Goal: Transaction & Acquisition: Download file/media

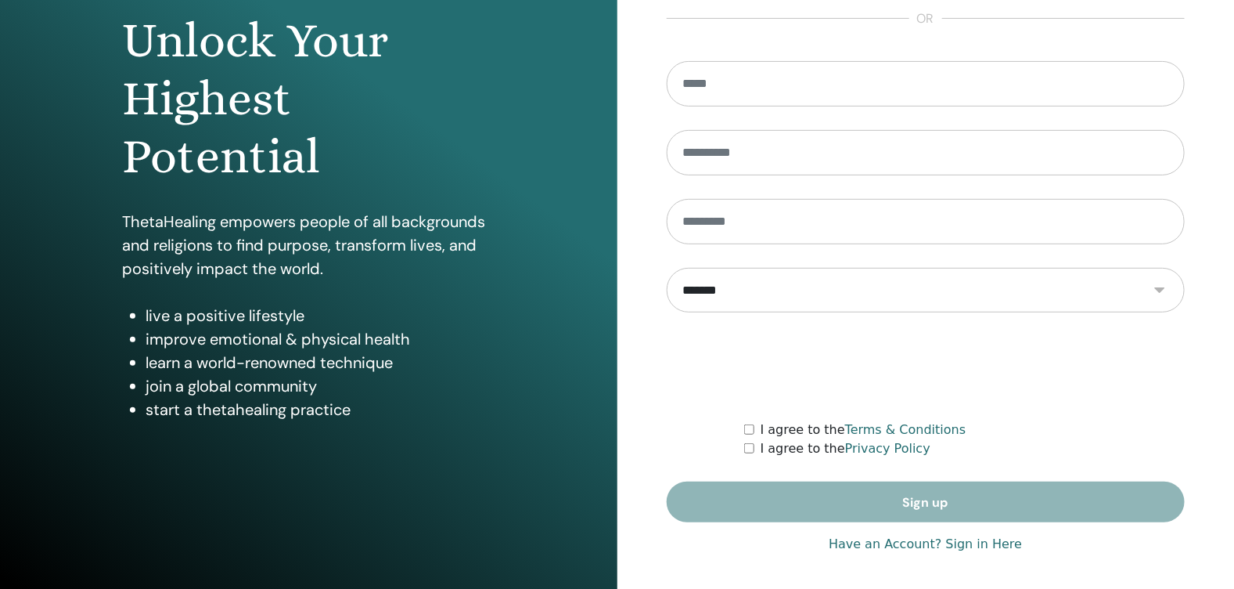
scroll to position [162, 0]
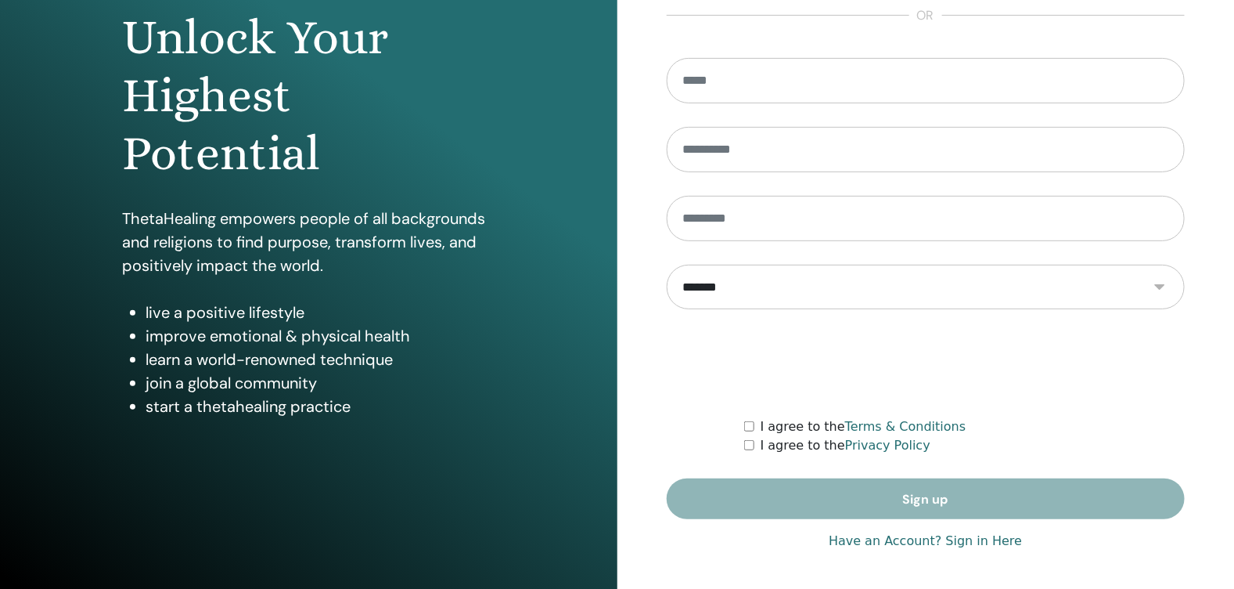
type input "**********"
click at [974, 541] on link "Have an Account? Sign in Here" at bounding box center [925, 541] width 193 height 19
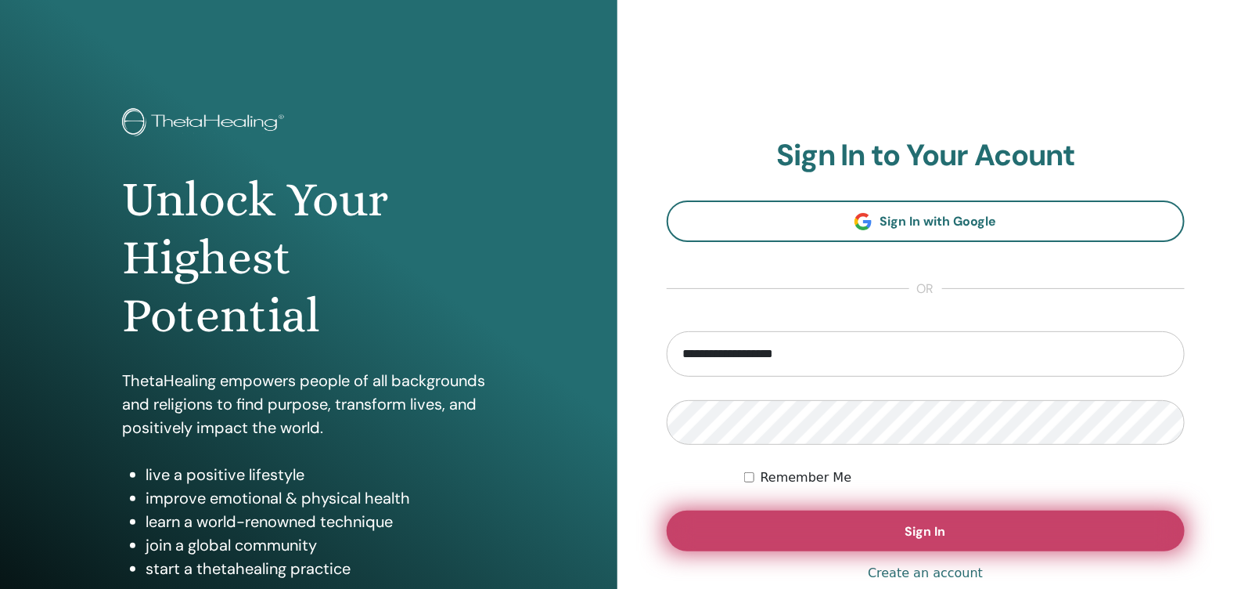
click at [932, 523] on span "Sign In" at bounding box center [926, 531] width 41 height 16
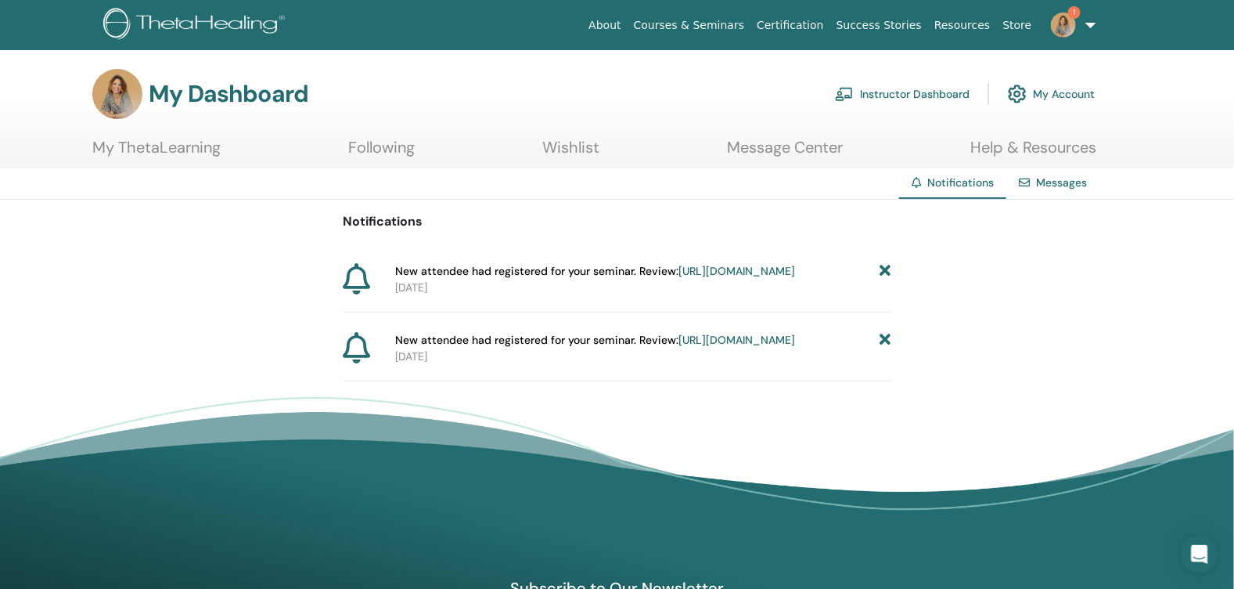
click at [679, 278] on link "[URL][DOMAIN_NAME]" at bounding box center [737, 271] width 117 height 14
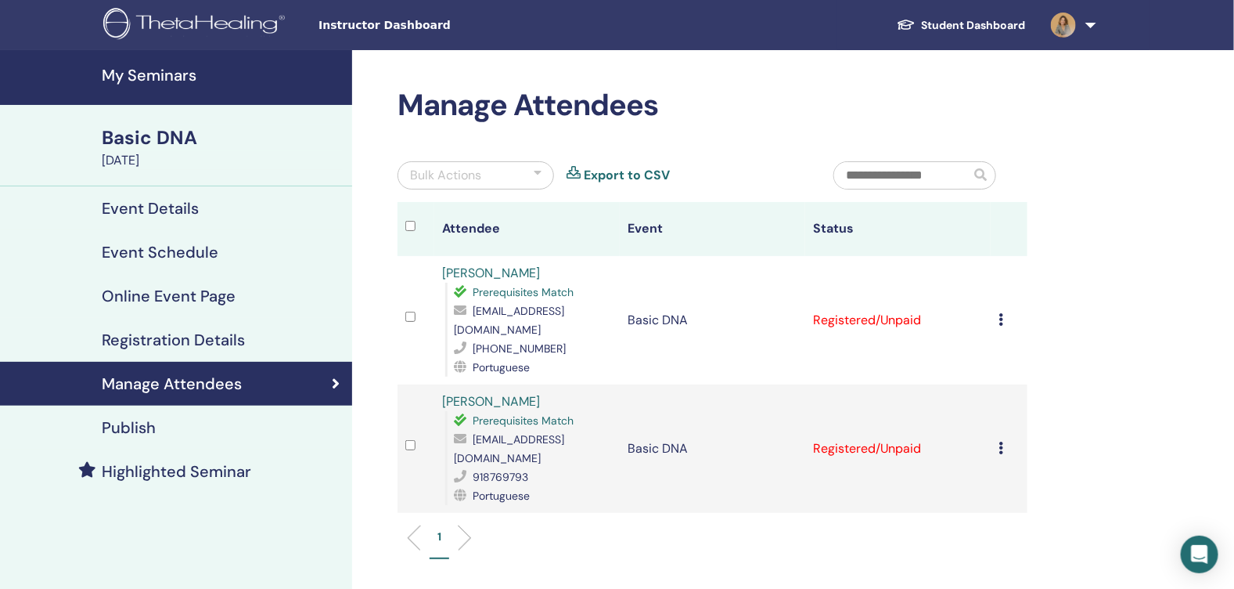
click at [1005, 316] on div "Cancel Registration Do not auto-certify Mark as Paid Mark as Unpaid Mark as Abs…" at bounding box center [1009, 320] width 21 height 19
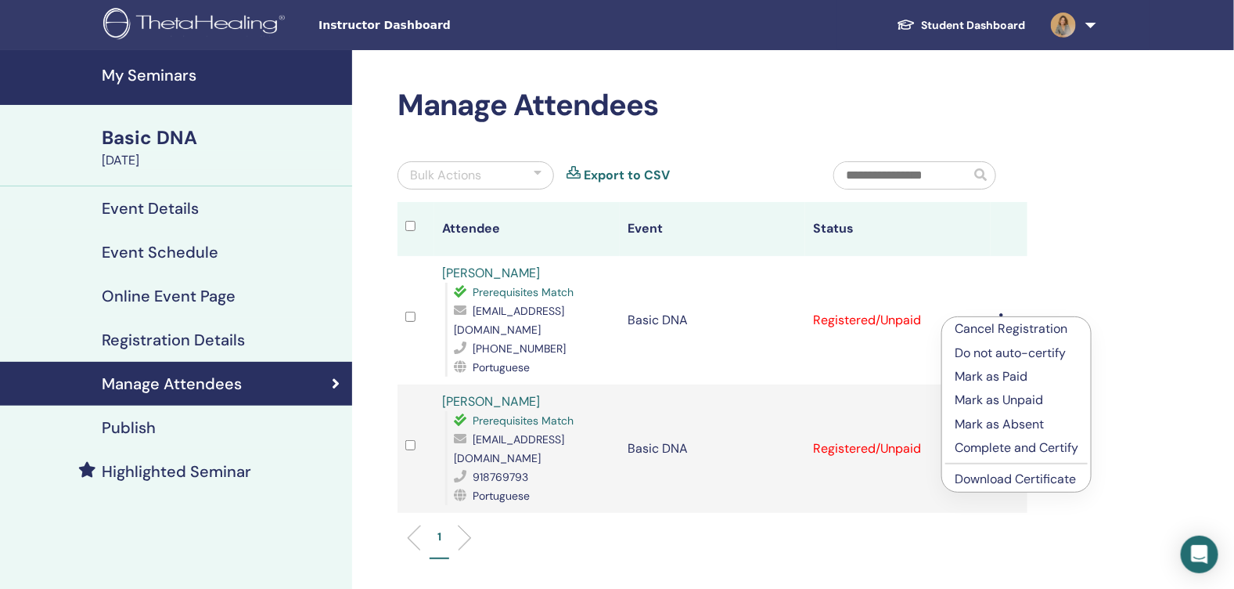
click at [1020, 478] on link "Download Certificate" at bounding box center [1015, 478] width 121 height 16
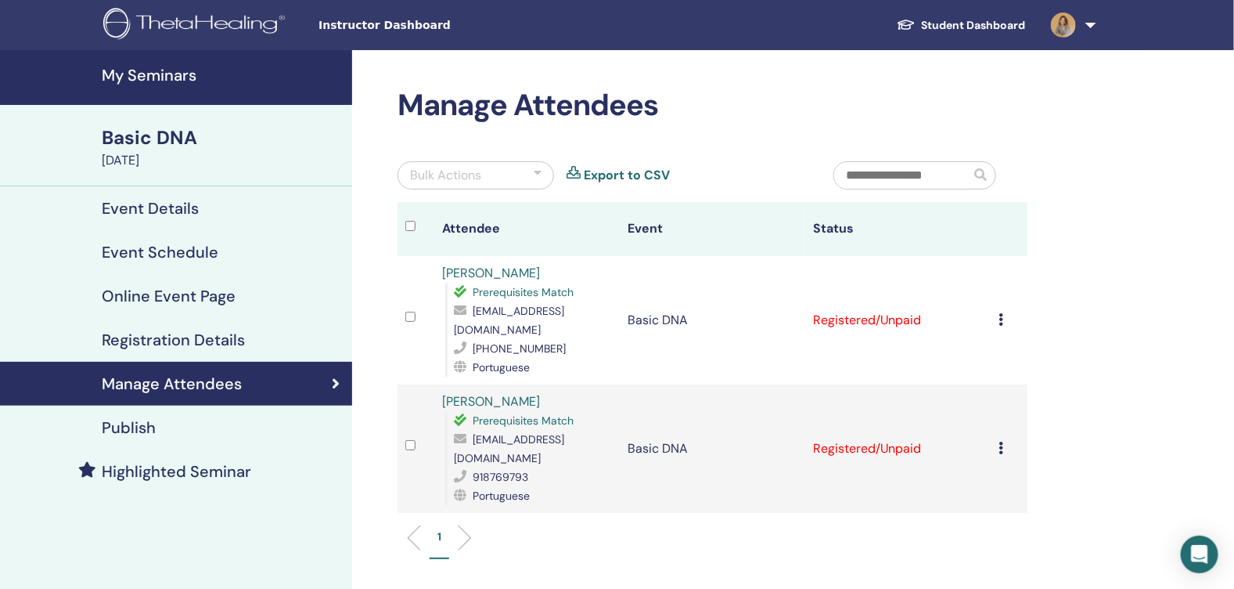
click at [1003, 445] on icon at bounding box center [1001, 447] width 5 height 13
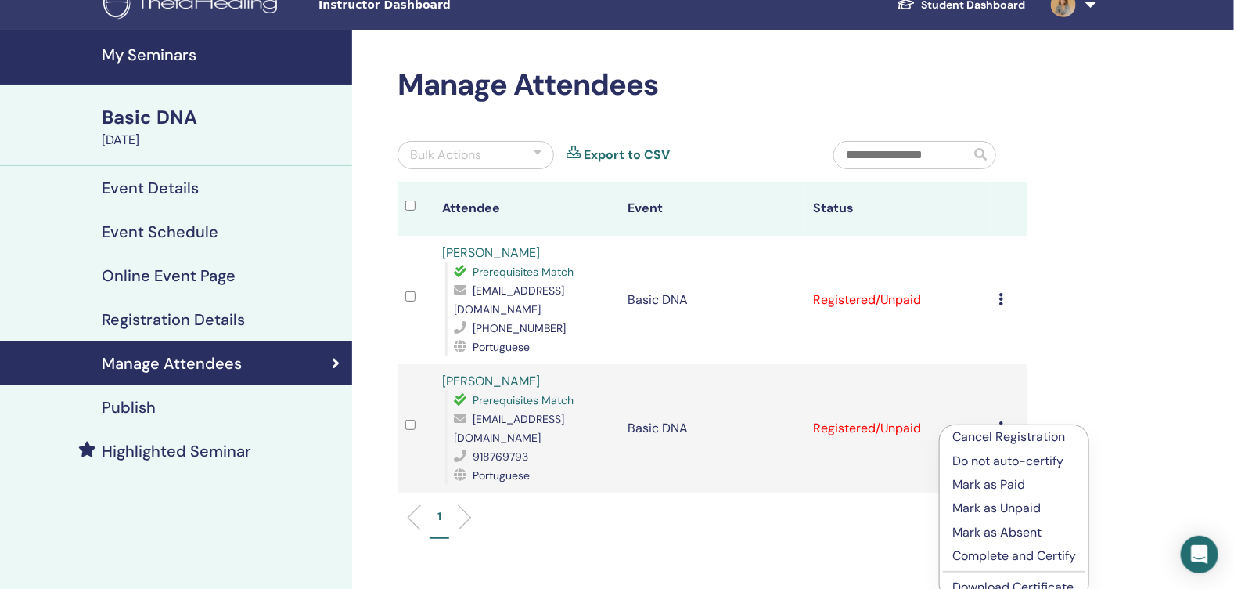
scroll to position [235, 0]
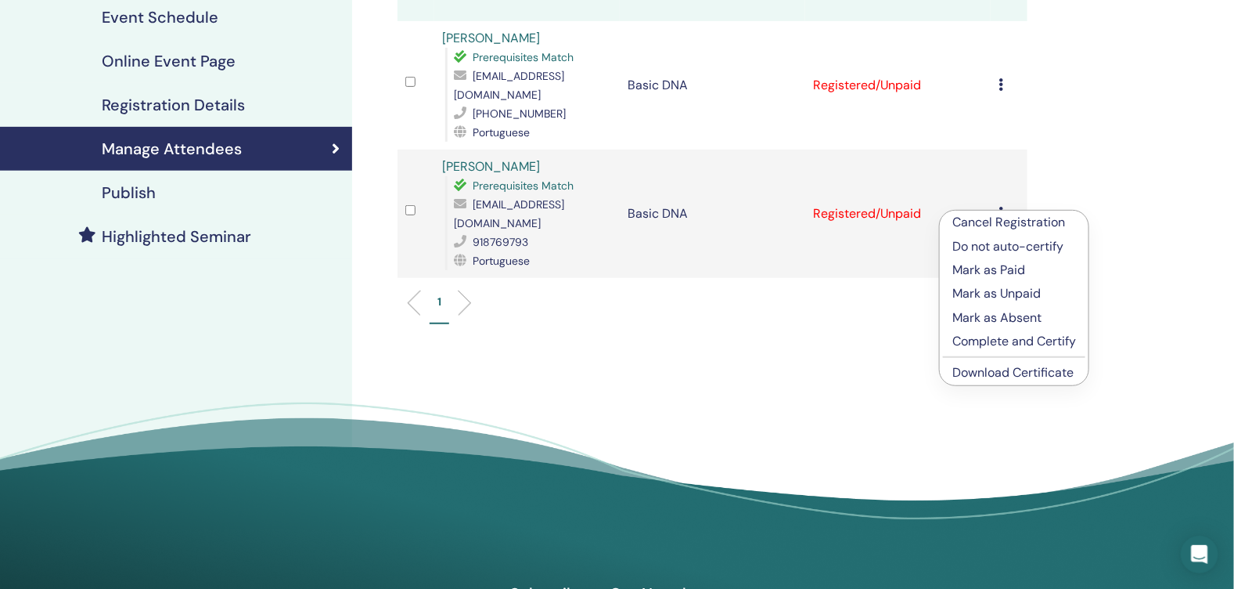
click at [992, 369] on link "Download Certificate" at bounding box center [1013, 372] width 121 height 16
